Goal: Information Seeking & Learning: Find specific page/section

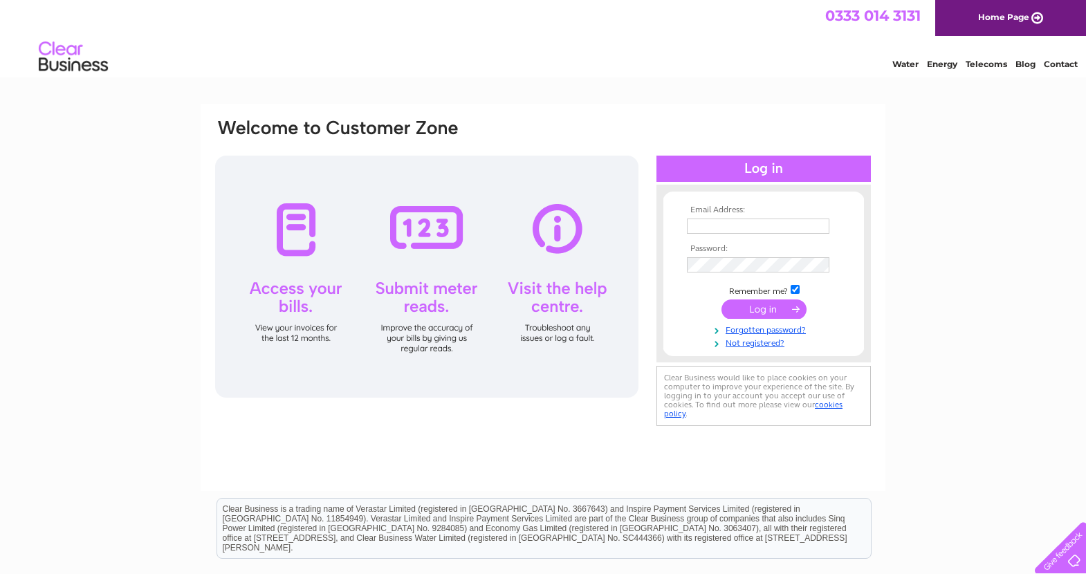
type input "[EMAIL_ADDRESS][DOMAIN_NAME]"
click at [777, 308] on input "submit" at bounding box center [763, 308] width 85 height 19
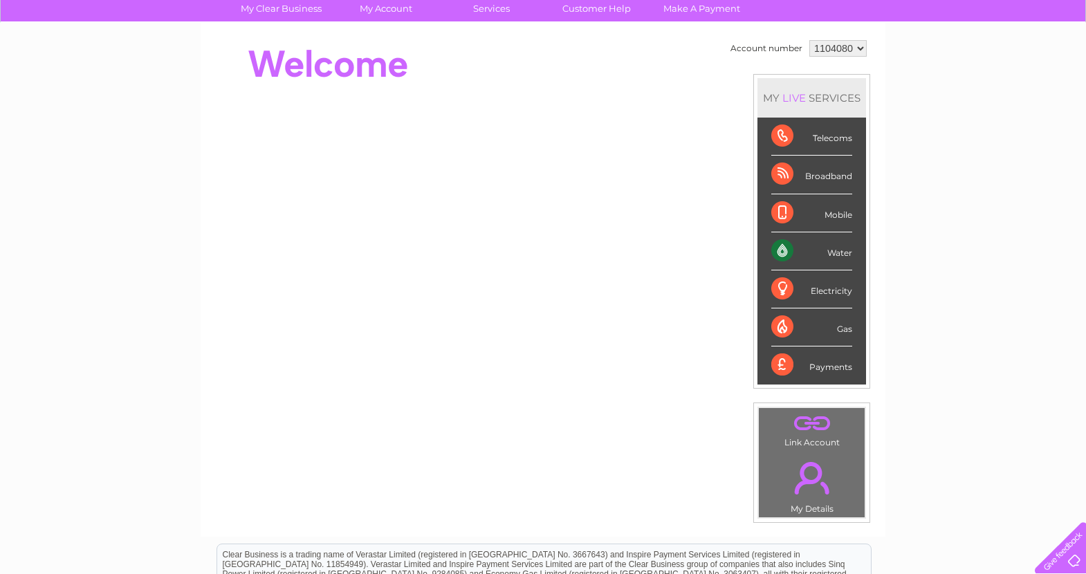
scroll to position [41, 0]
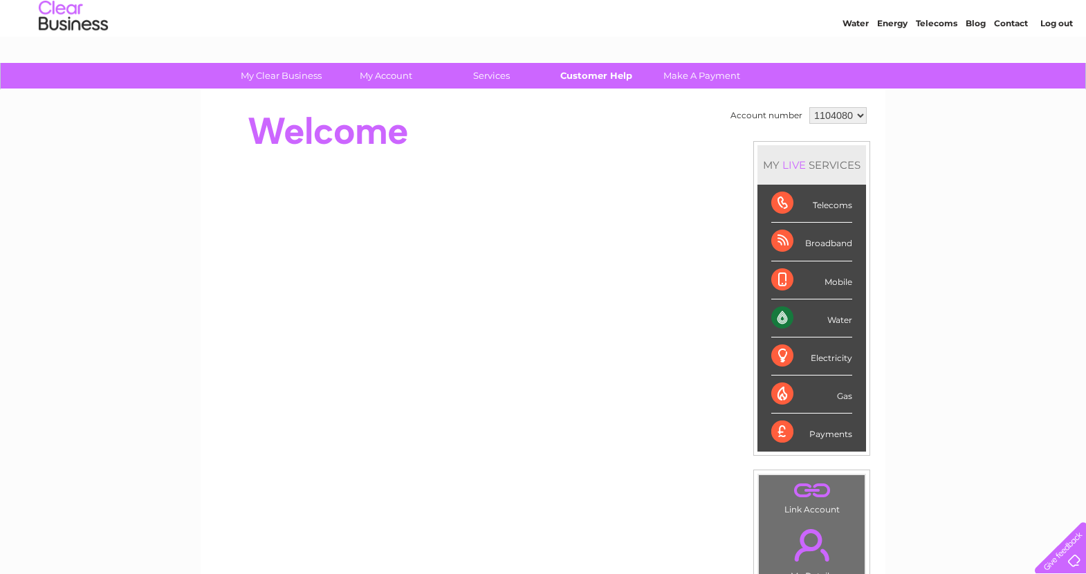
click at [579, 77] on link "Customer Help" at bounding box center [596, 76] width 114 height 26
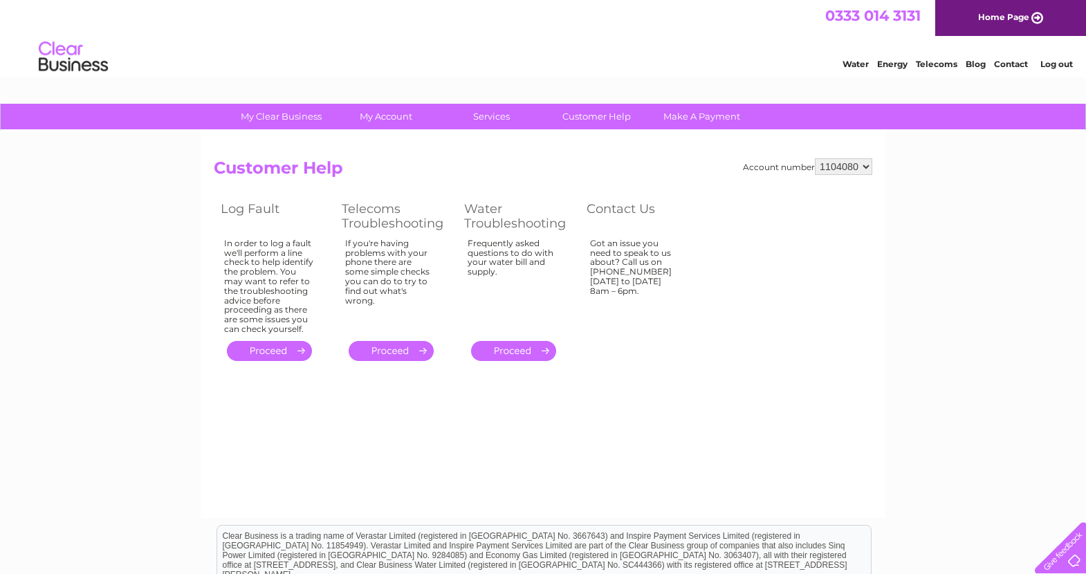
click at [613, 402] on div "Account number 1104080 Customer Help Log Fault Telecoms Troubleshooting Water T…" at bounding box center [543, 324] width 685 height 387
